Goal: Navigation & Orientation: Find specific page/section

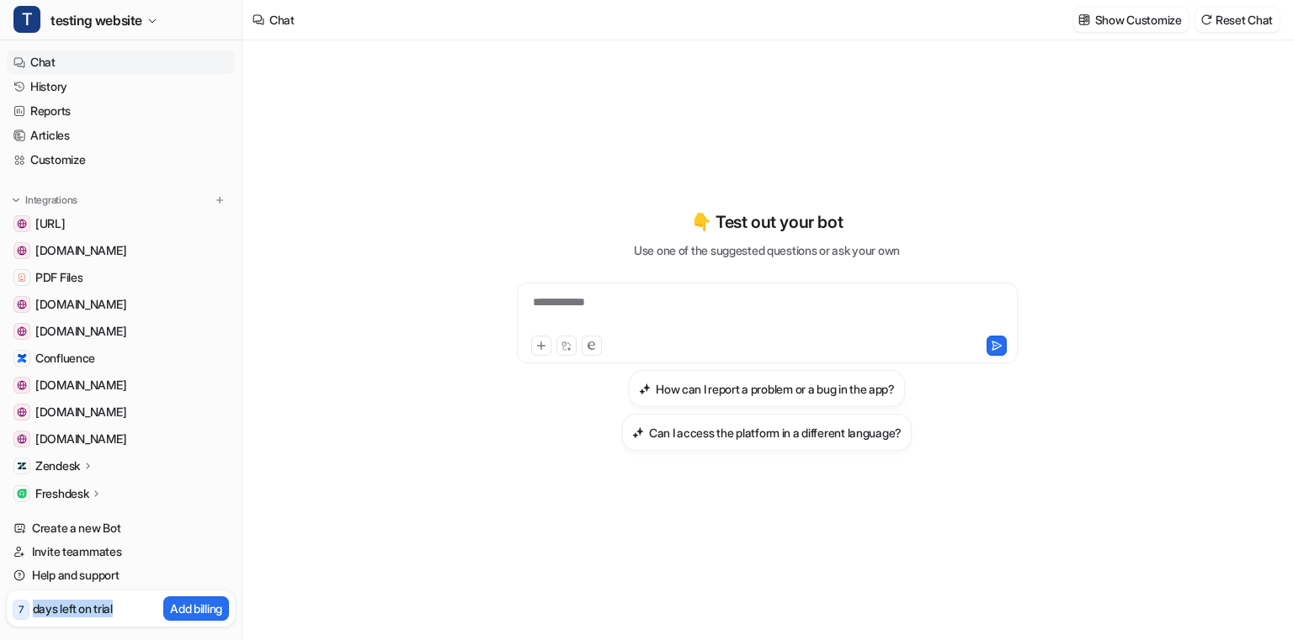
drag, startPoint x: 120, startPoint y: 606, endPoint x: 33, endPoint y: 607, distance: 86.7
click at [33, 607] on div "7 days left on trial Add billing" at bounding box center [121, 609] width 228 height 36
copy p "days left on trial"
click at [732, 159] on div "**********" at bounding box center [766, 330] width 619 height 449
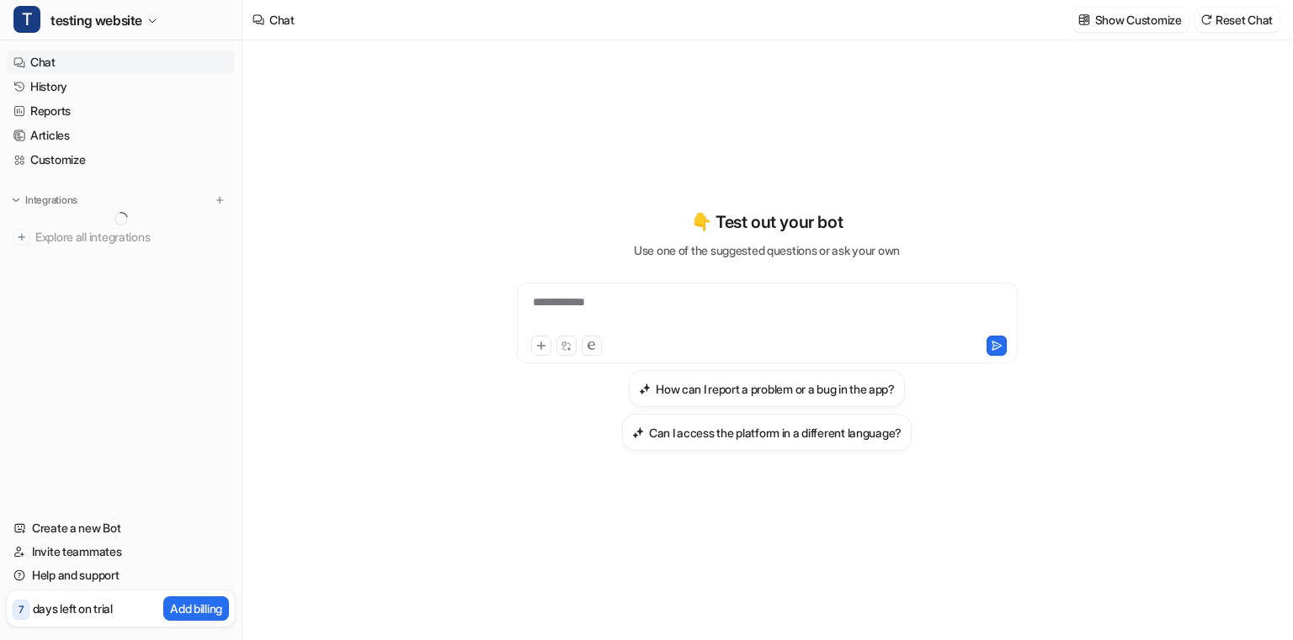
click at [98, 88] on link "History" at bounding box center [121, 87] width 228 height 24
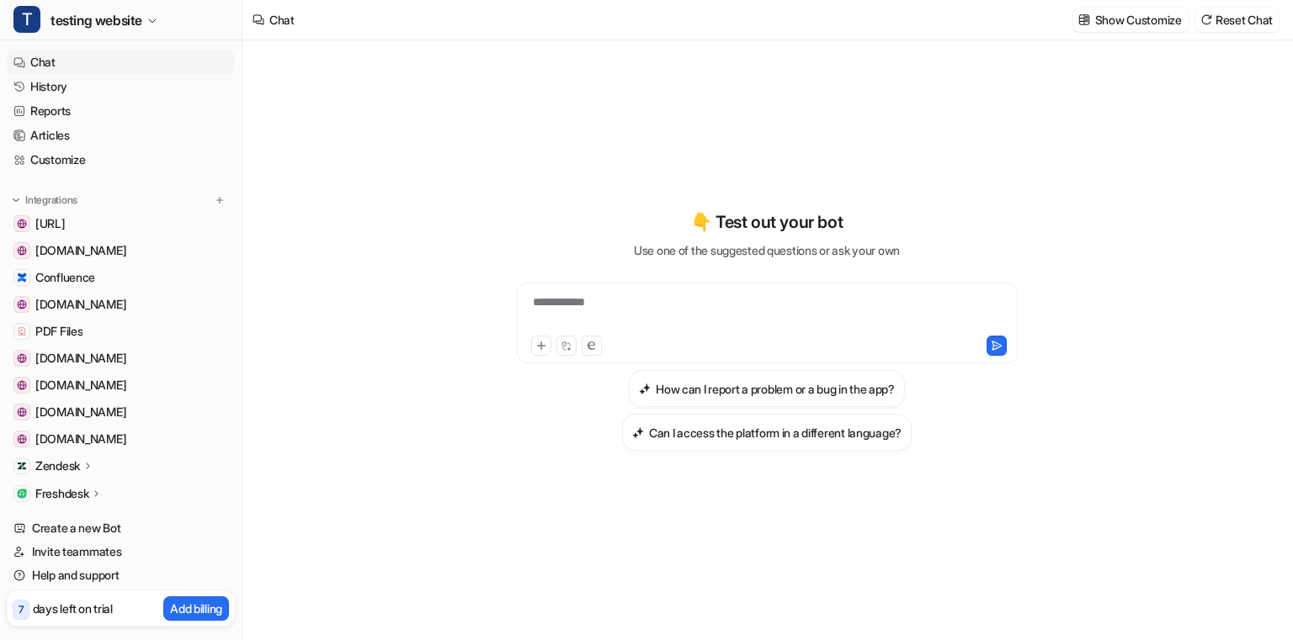
click at [98, 88] on link "History" at bounding box center [121, 87] width 228 height 24
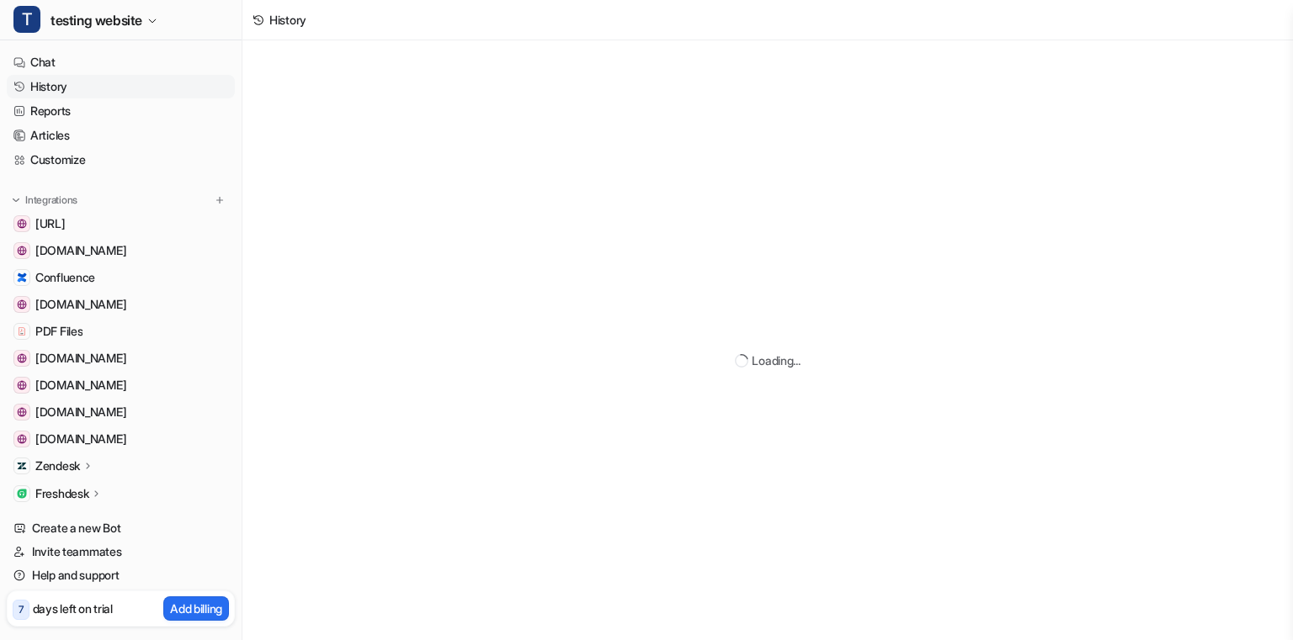
click at [98, 88] on link "History" at bounding box center [121, 87] width 228 height 24
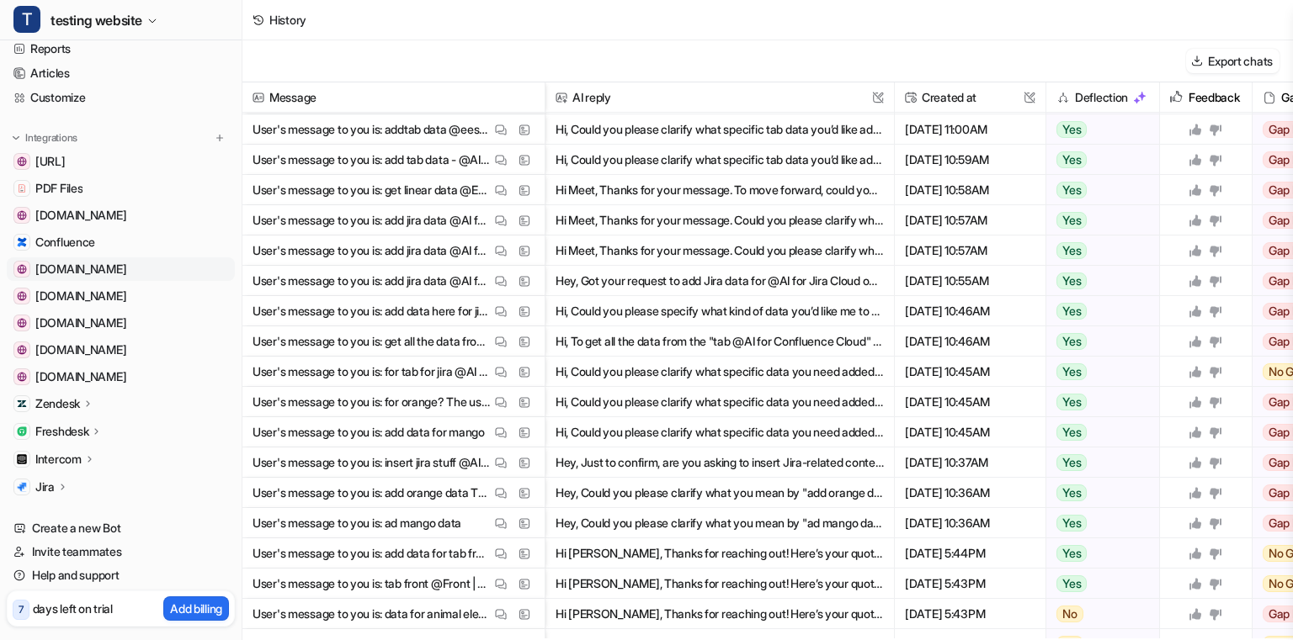
scroll to position [174, 0]
